Goal: Information Seeking & Learning: Learn about a topic

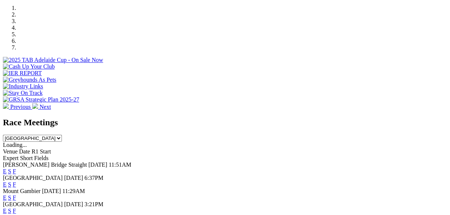
scroll to position [228, 0]
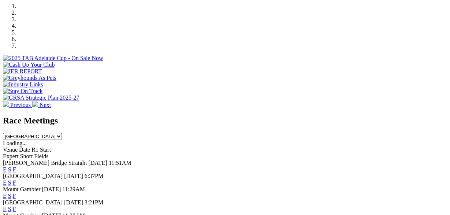
click at [16, 179] on link "F" at bounding box center [14, 182] width 3 height 6
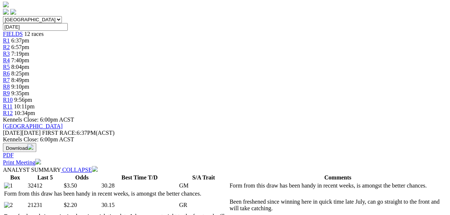
scroll to position [228, 0]
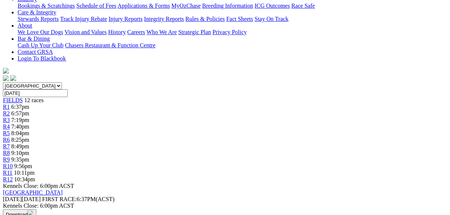
scroll to position [0, 0]
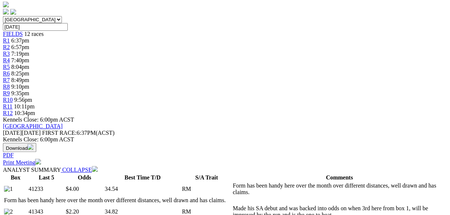
scroll to position [228, 0]
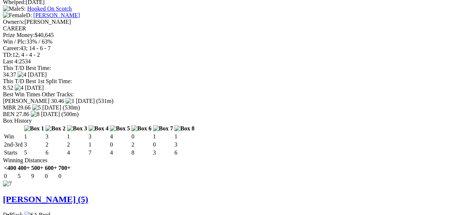
scroll to position [2093, 0]
